Goal: Task Accomplishment & Management: Manage account settings

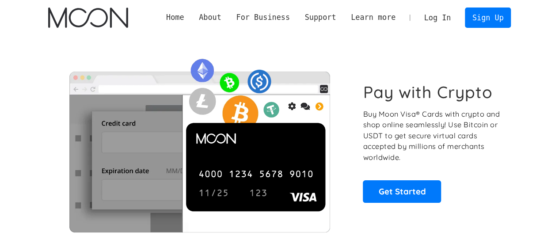
click at [448, 12] on link "Log In" at bounding box center [438, 17] width 42 height 19
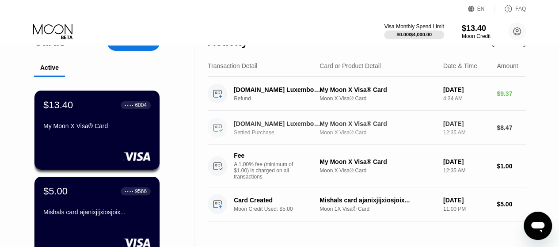
scroll to position [15, 0]
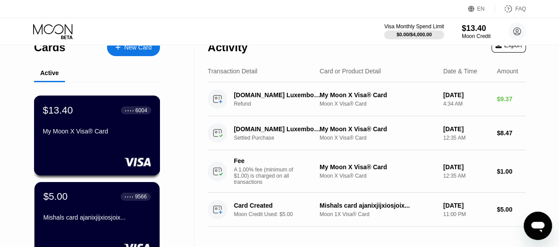
click at [105, 135] on div "My Moon X Visa® Card" at bounding box center [97, 131] width 108 height 7
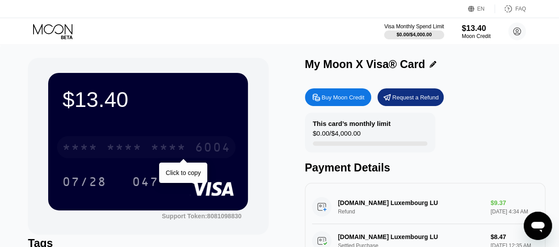
click at [140, 157] on div "* * * * * * * * * * * * 6004" at bounding box center [146, 147] width 179 height 22
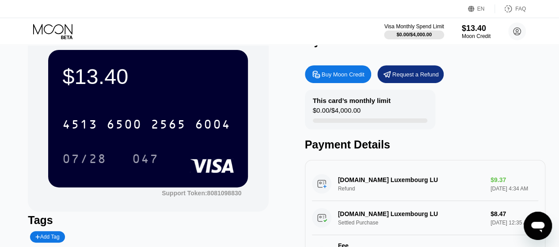
scroll to position [25, 0]
